Goal: Information Seeking & Learning: Learn about a topic

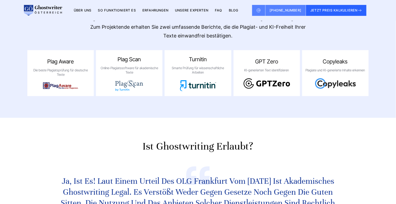
scroll to position [3887, 0]
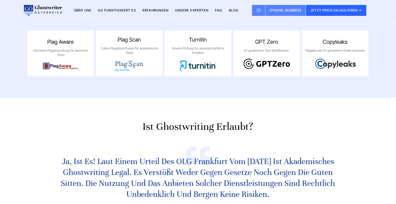
drag, startPoint x: 120, startPoint y: 65, endPoint x: 259, endPoint y: 65, distance: 138.2
click at [259, 98] on section "Ist Ghostwriting erlaubt? Ja, ist es! Laut einem Urteil des OLG Frankfurt vom […" at bounding box center [198, 180] width 396 height 165
copy h2 "Ist Ghostwriting erlaubt?"
